Goal: Task Accomplishment & Management: Manage account settings

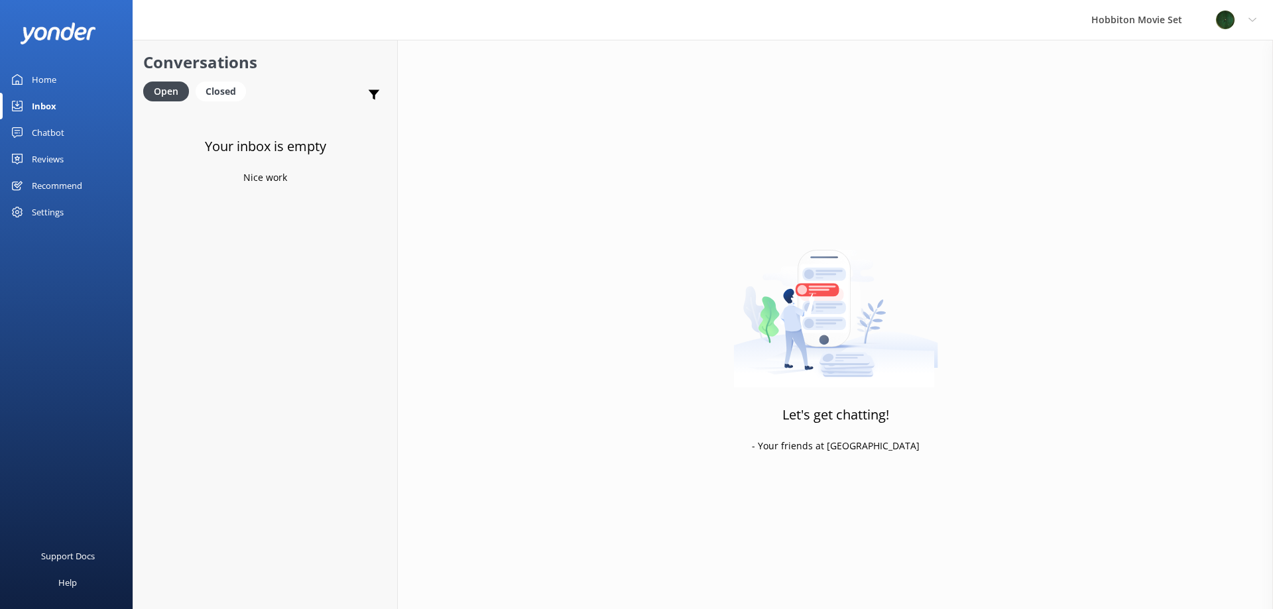
click at [49, 82] on div "Home" at bounding box center [44, 79] width 25 height 27
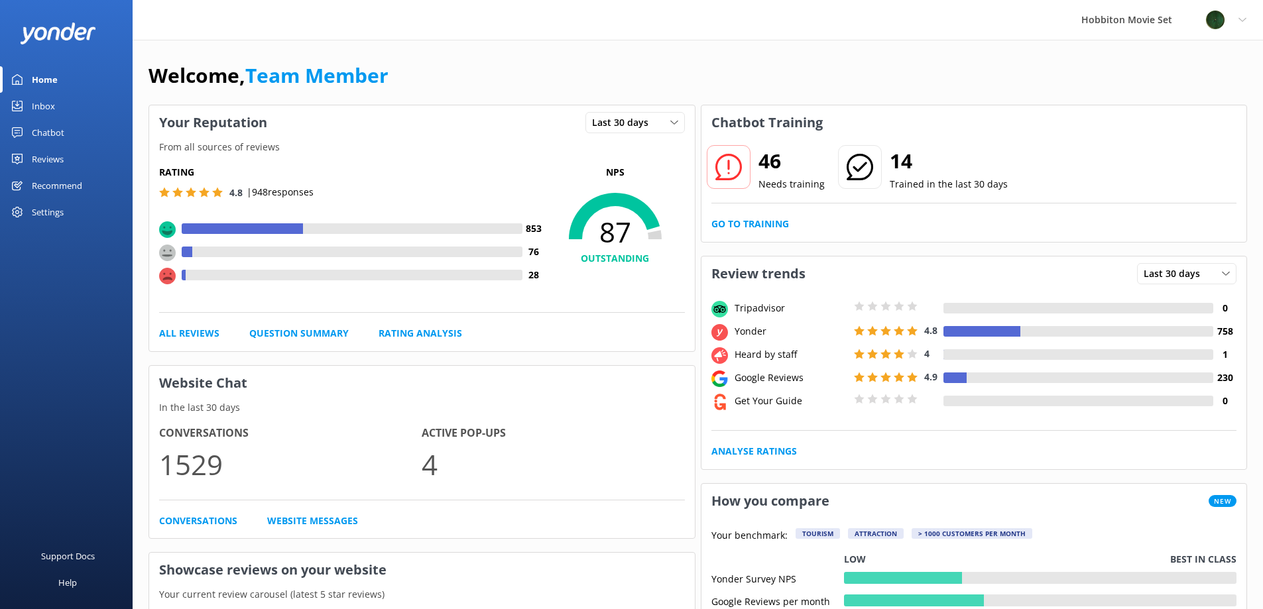
click at [52, 111] on div "Inbox" at bounding box center [43, 106] width 23 height 27
